Goal: Task Accomplishment & Management: Manage account settings

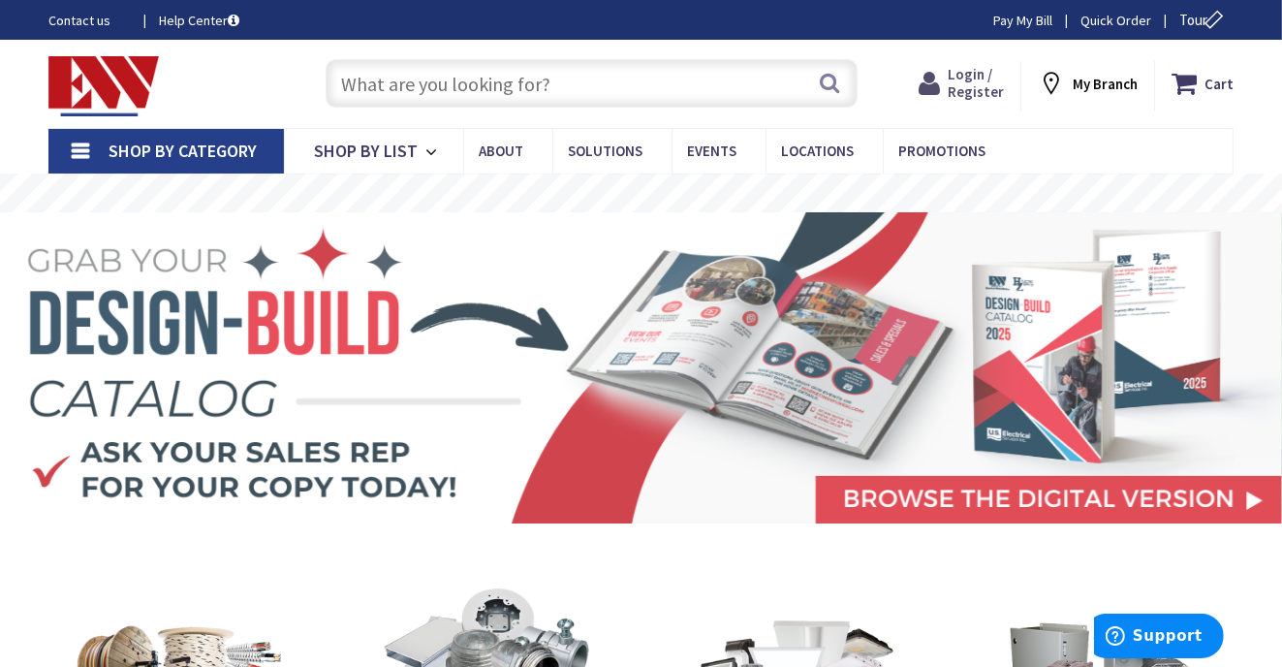
drag, startPoint x: 965, startPoint y: 64, endPoint x: 968, endPoint y: 77, distance: 12.9
click at [968, 77] on span "Login / Register" at bounding box center [976, 83] width 56 height 36
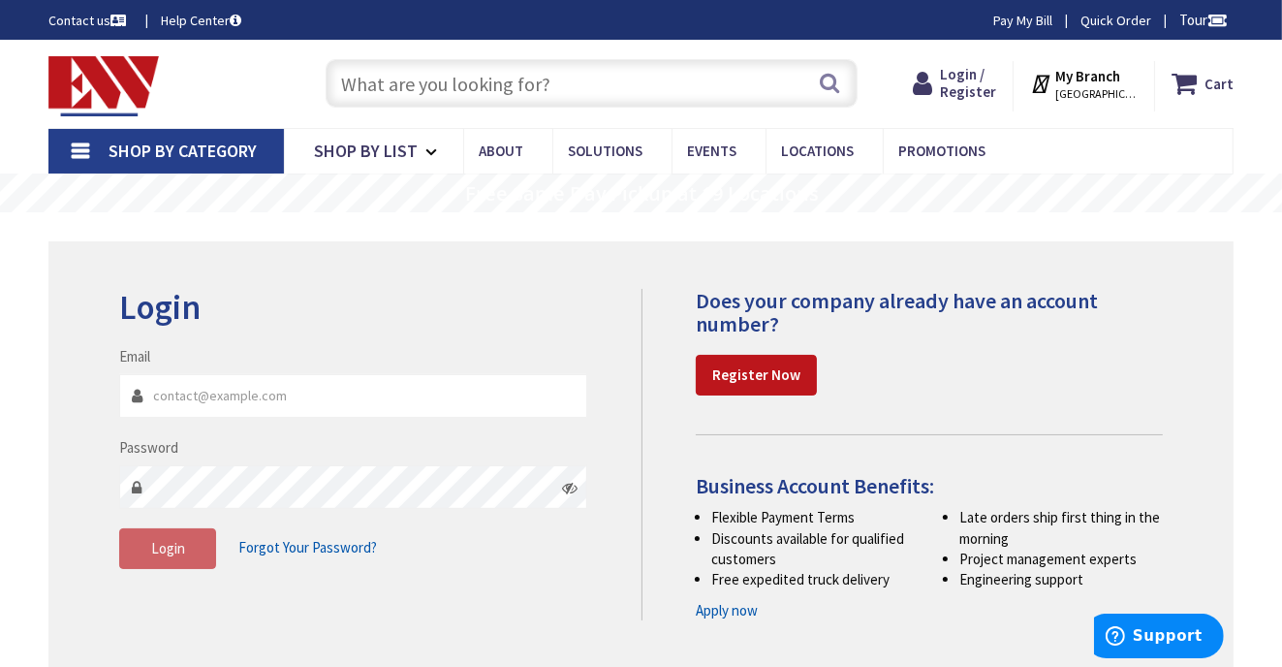
click at [187, 395] on input "Email" at bounding box center [353, 396] width 468 height 44
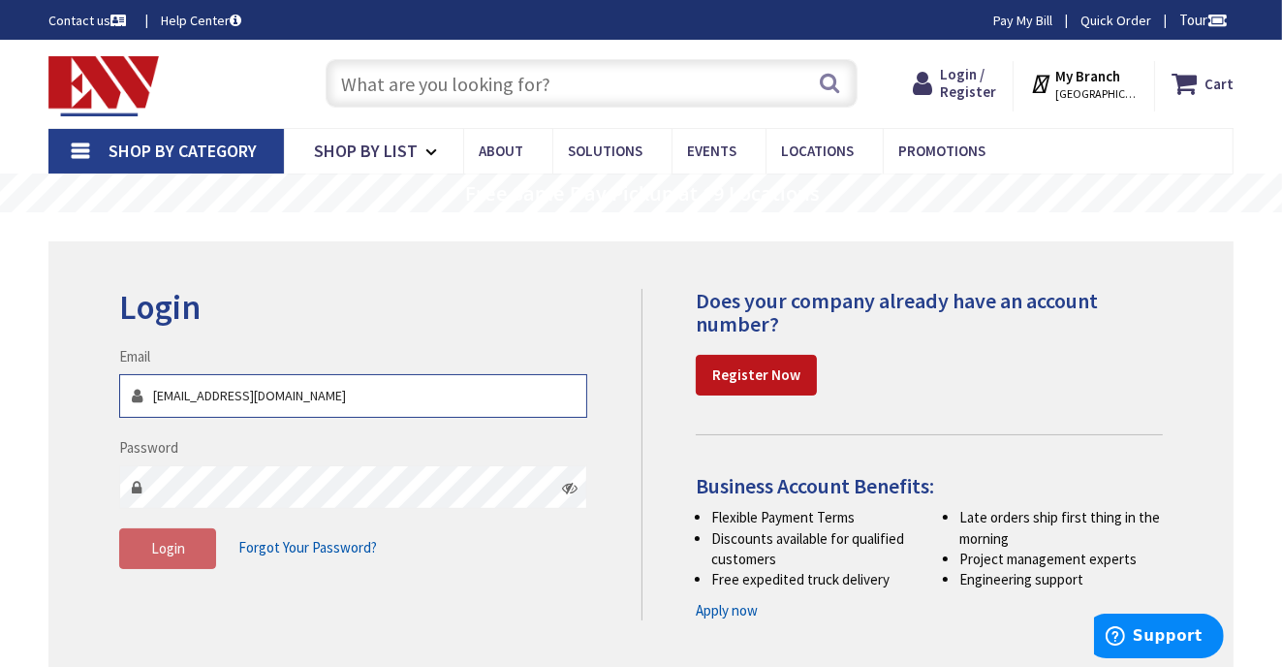
type input "Pgrenier.20@gmail.com"
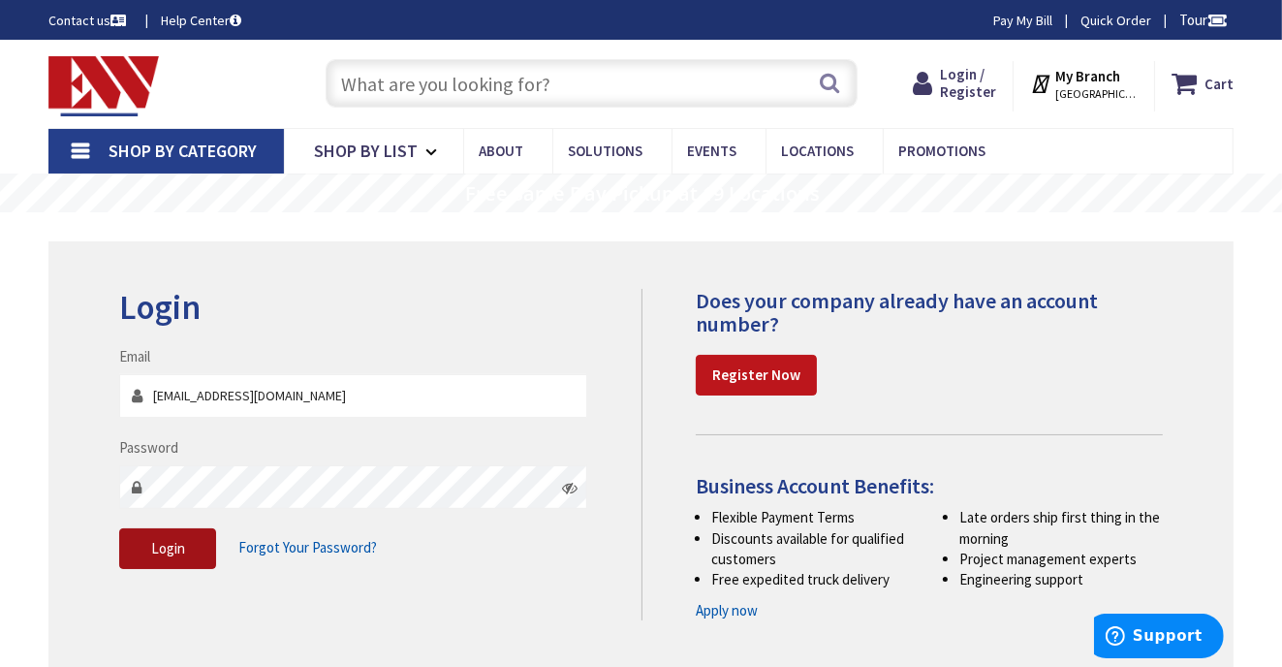
click at [176, 550] on span "Login" at bounding box center [168, 548] width 34 height 18
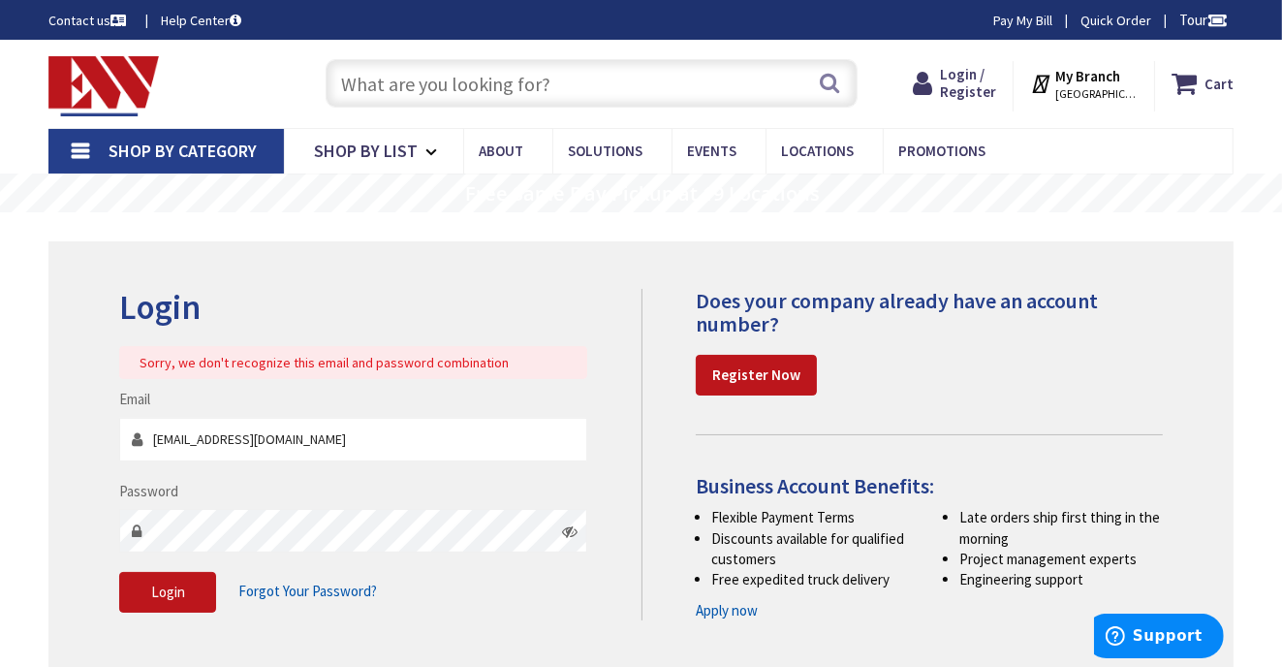
click at [563, 528] on icon at bounding box center [570, 531] width 16 height 16
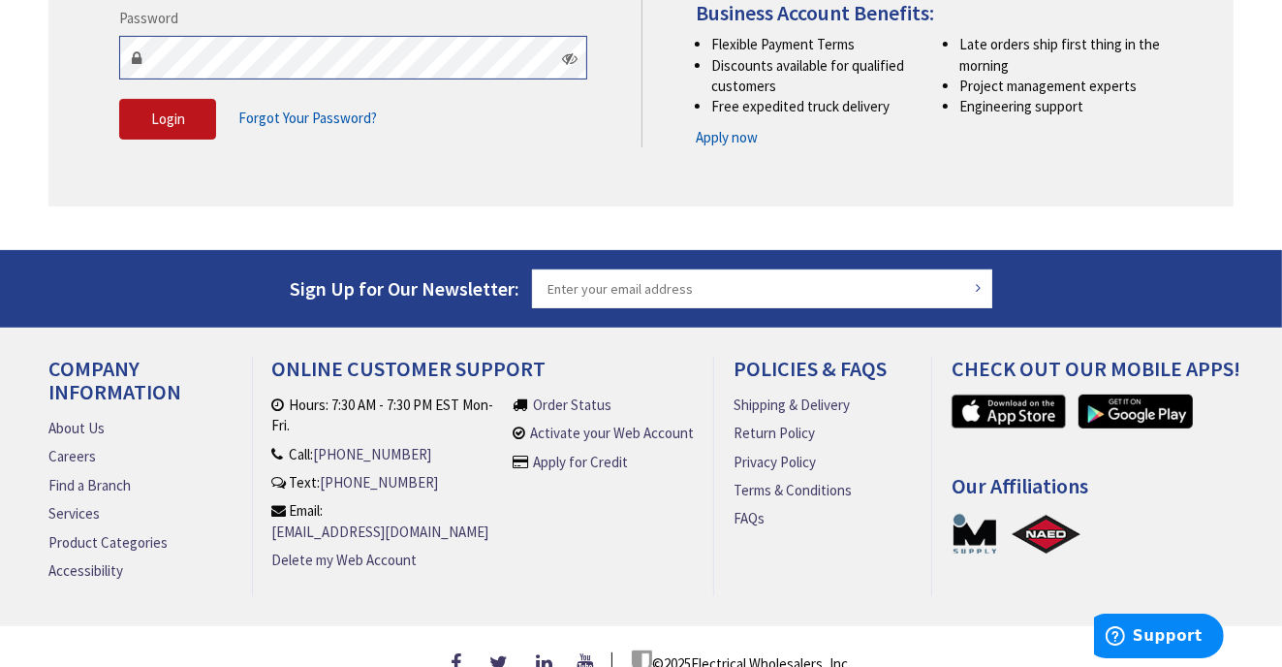
scroll to position [509, 0]
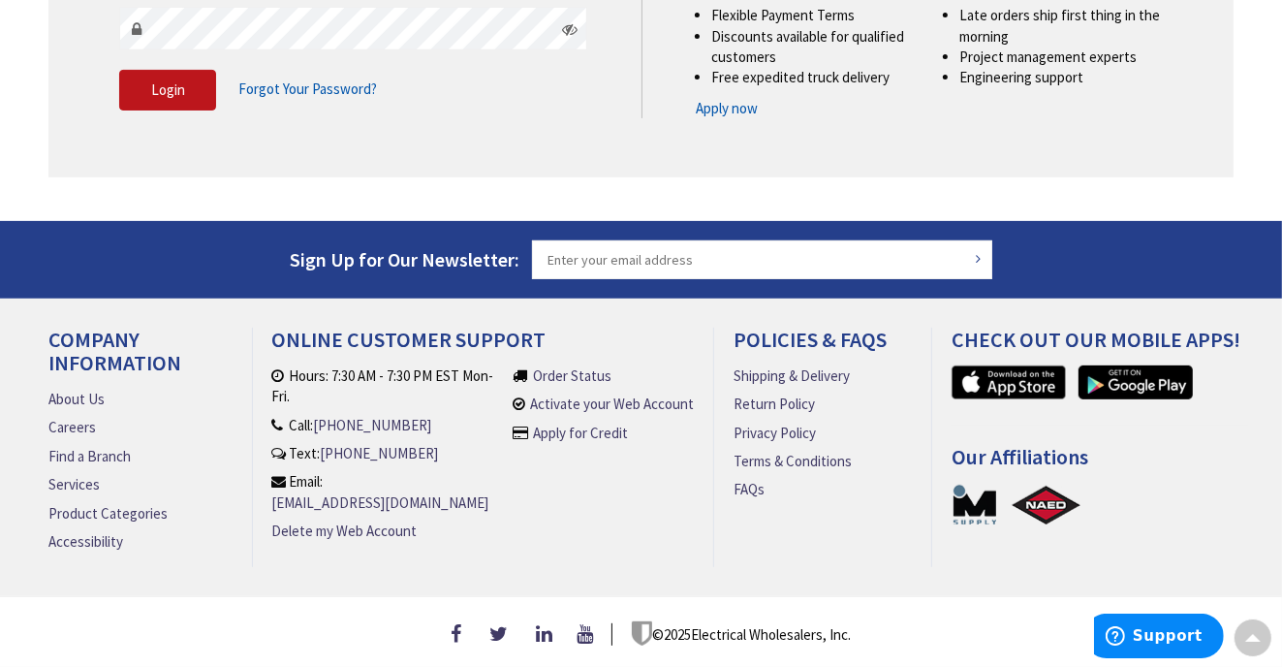
click at [570, 23] on icon at bounding box center [570, 29] width 16 height 16
click at [171, 86] on span "Login" at bounding box center [168, 89] width 34 height 18
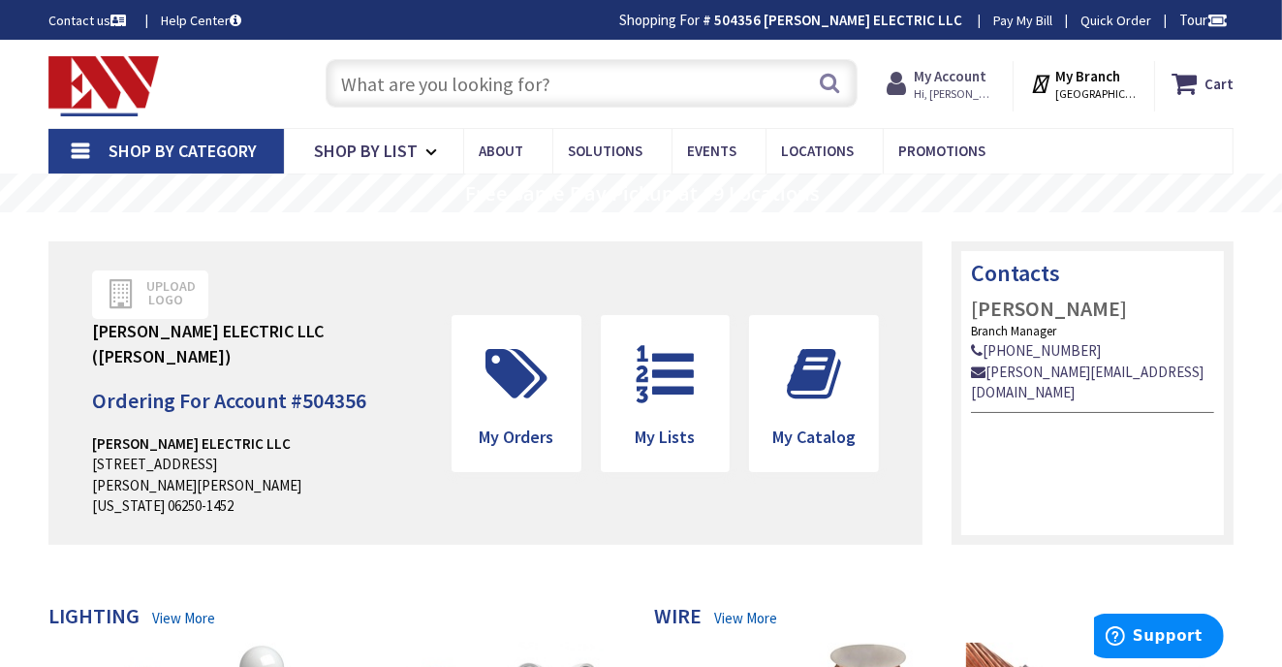
click at [960, 73] on strong "My Account" at bounding box center [950, 76] width 73 height 18
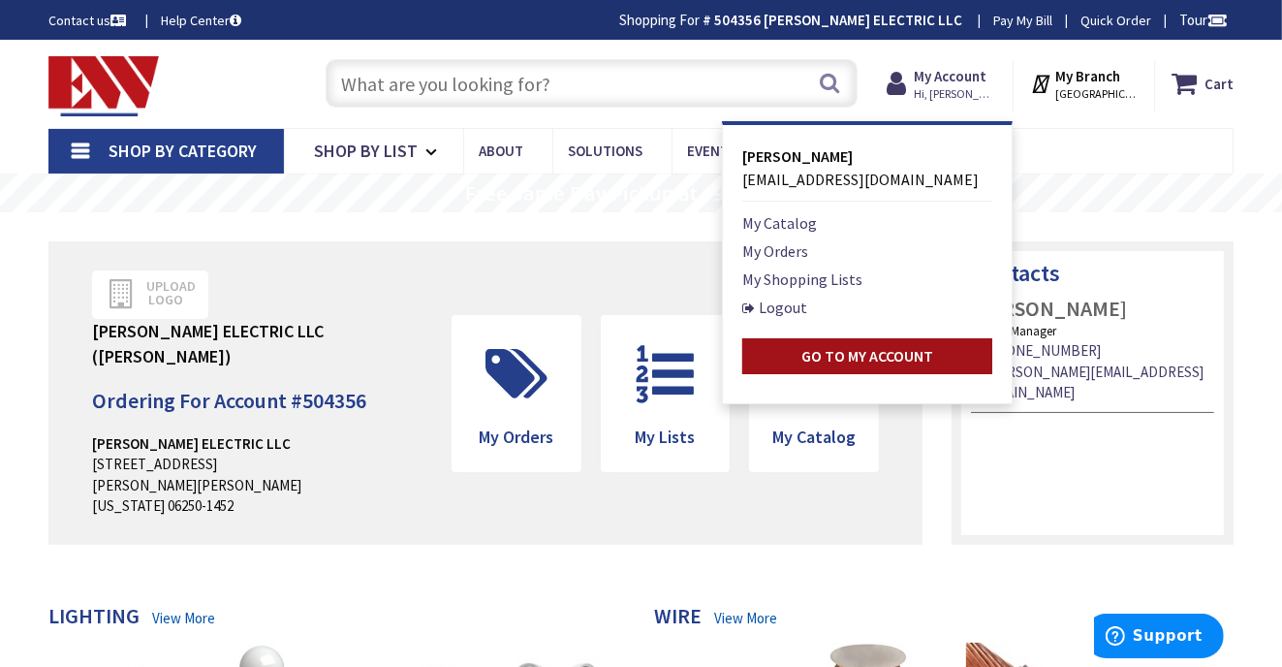
click at [839, 356] on strong "Go to My Account" at bounding box center [867, 355] width 132 height 19
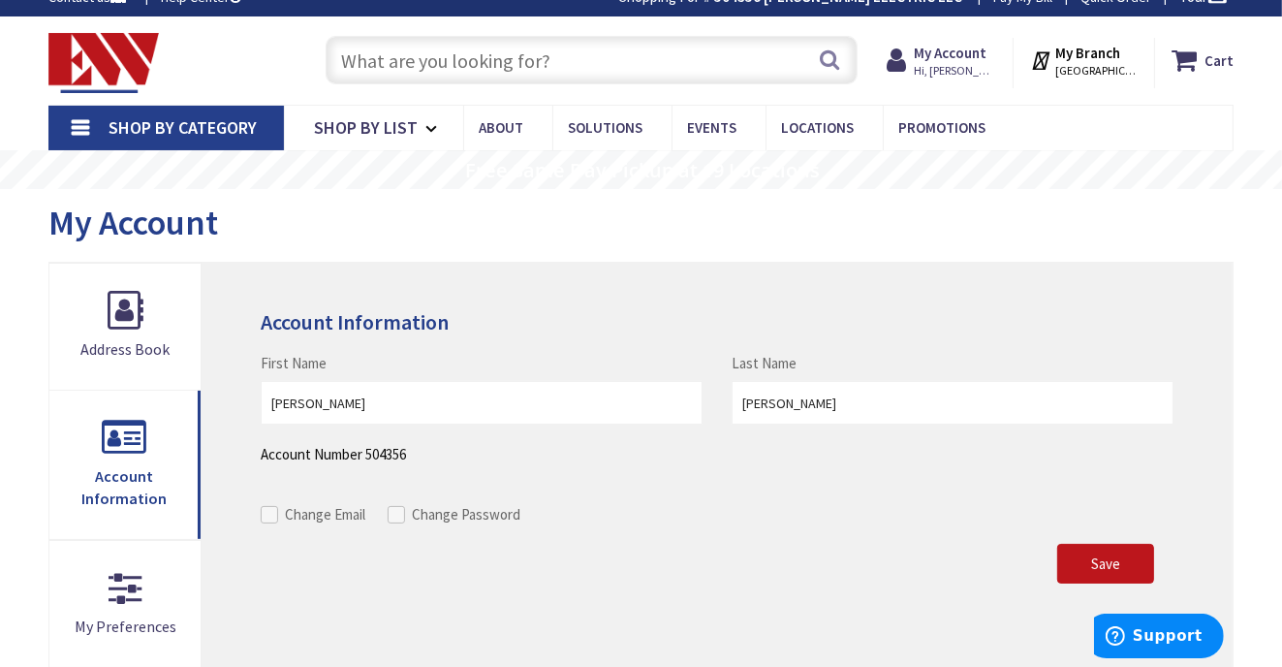
scroll to position [17, 0]
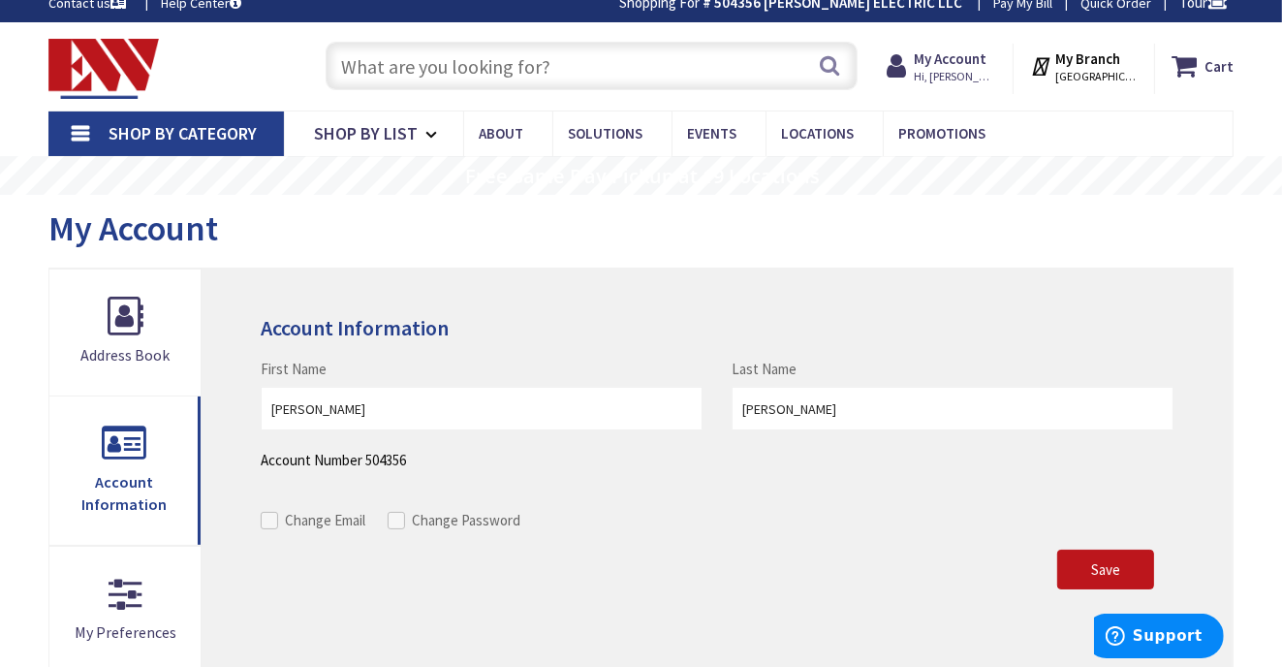
click at [1019, 9] on link "Pay My Bill" at bounding box center [1022, 2] width 59 height 19
